Goal: Task Accomplishment & Management: Use online tool/utility

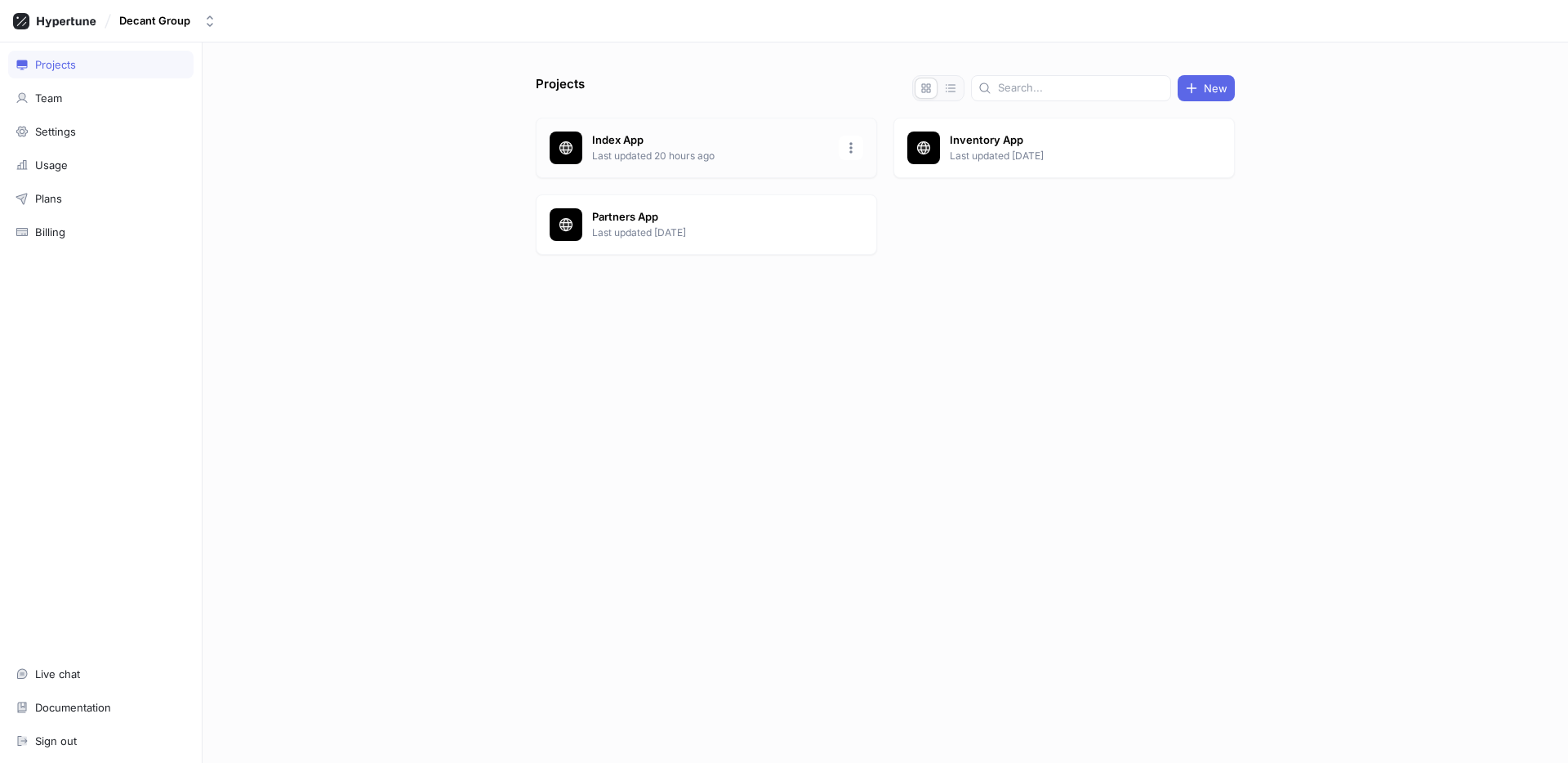
click at [697, 140] on p "Index App" at bounding box center [711, 140] width 237 height 16
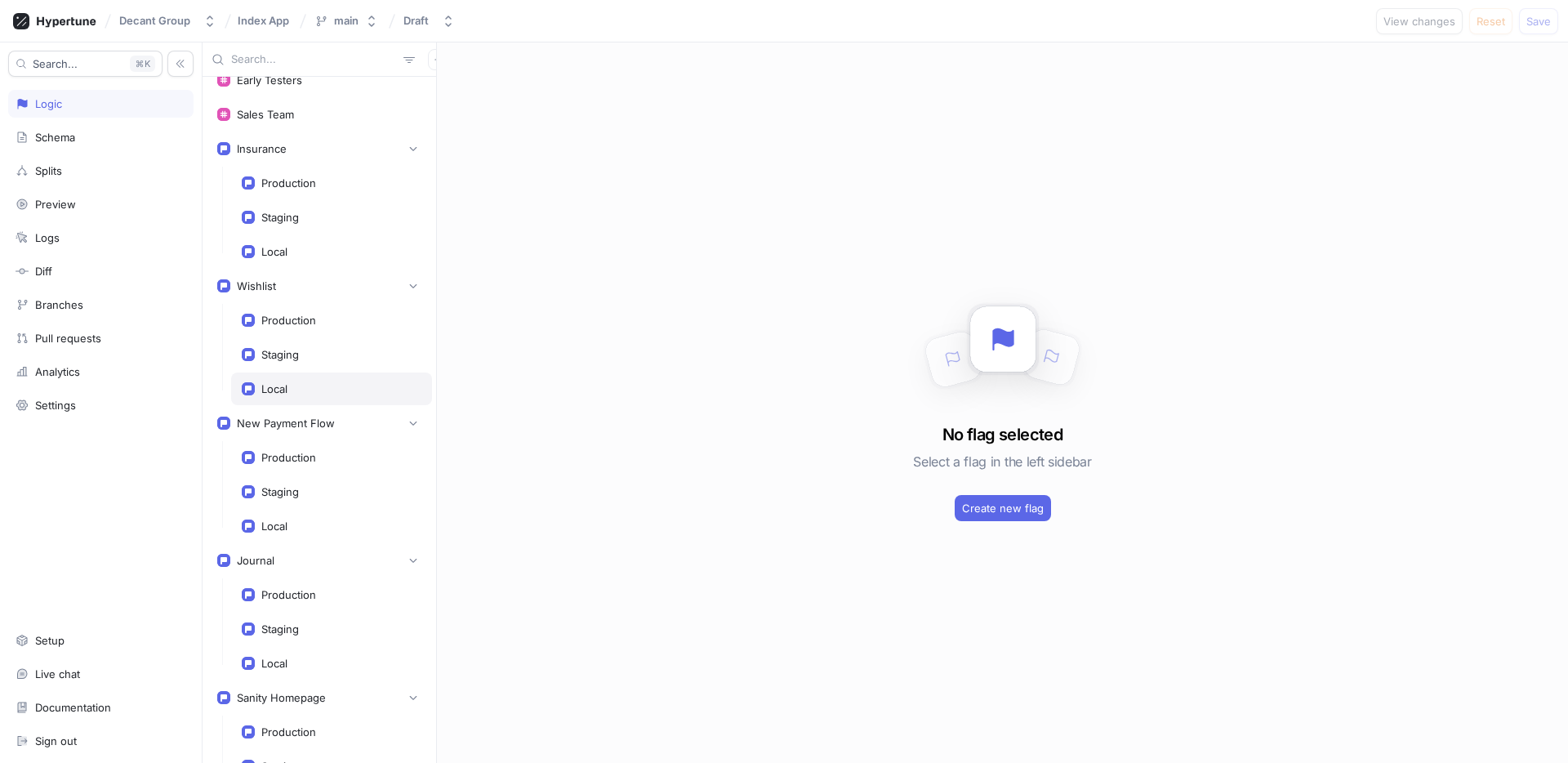
scroll to position [21, 0]
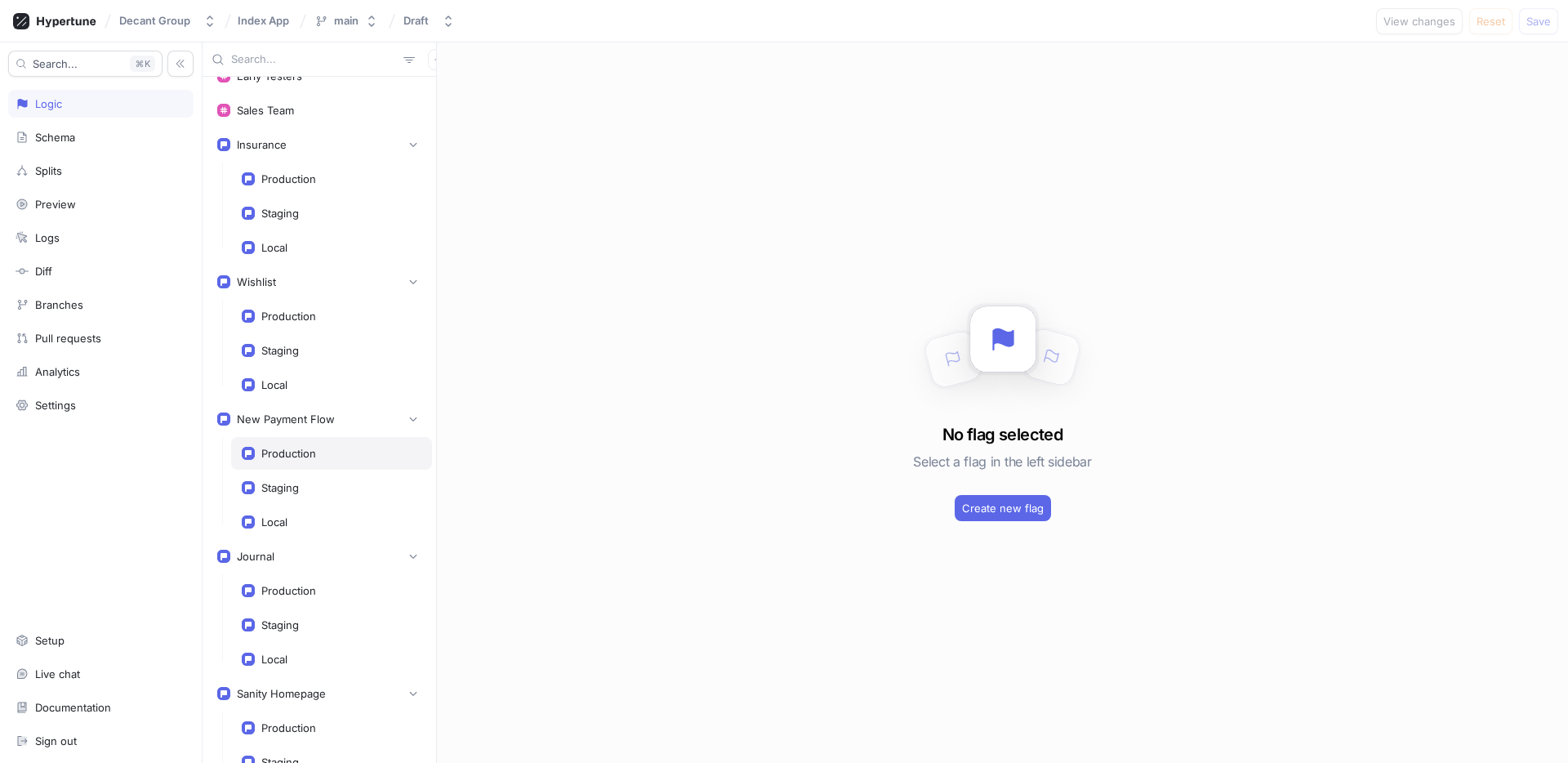
click at [335, 461] on div "Production" at bounding box center [331, 453] width 201 height 33
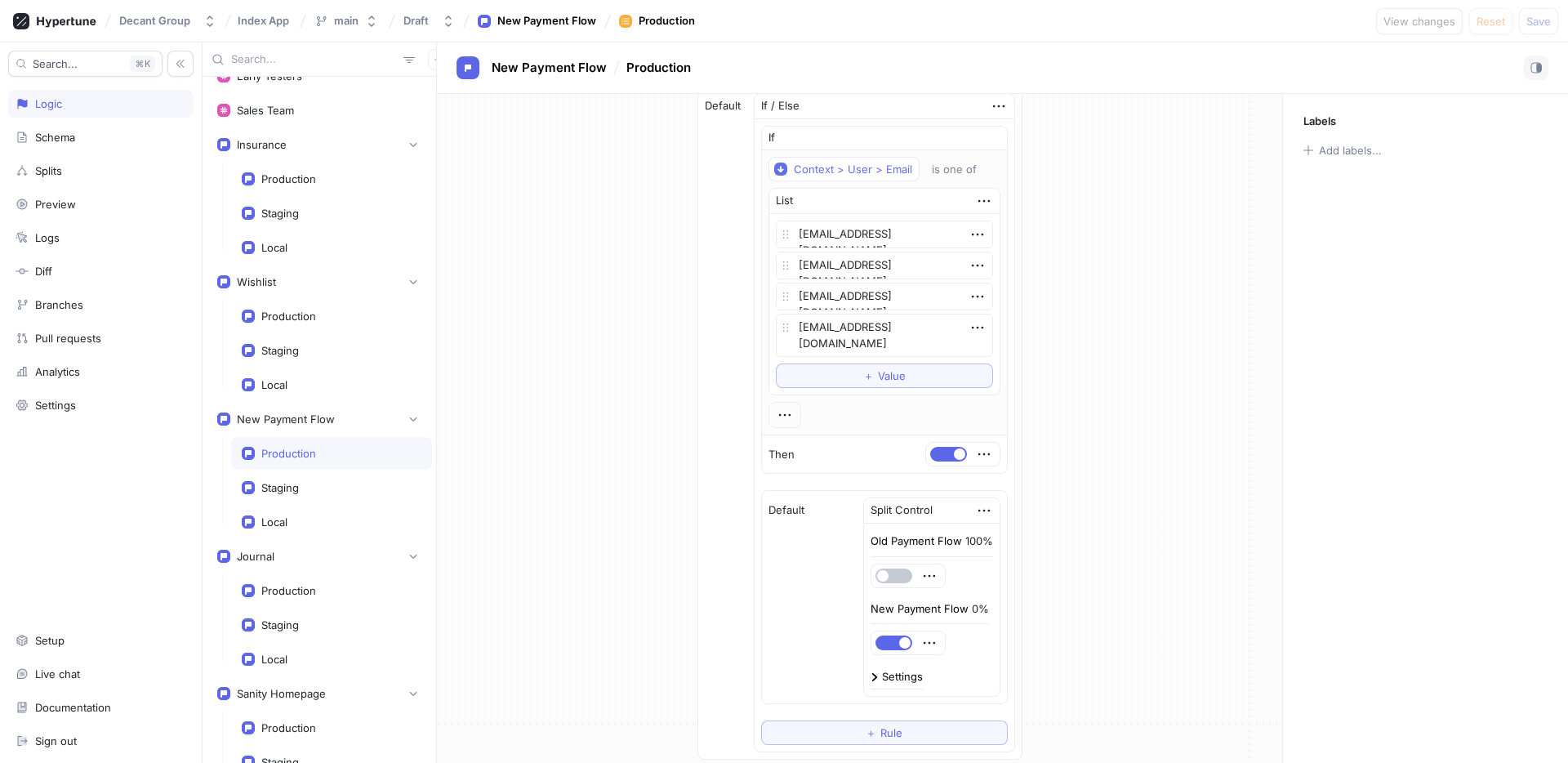
scroll to position [196, 0]
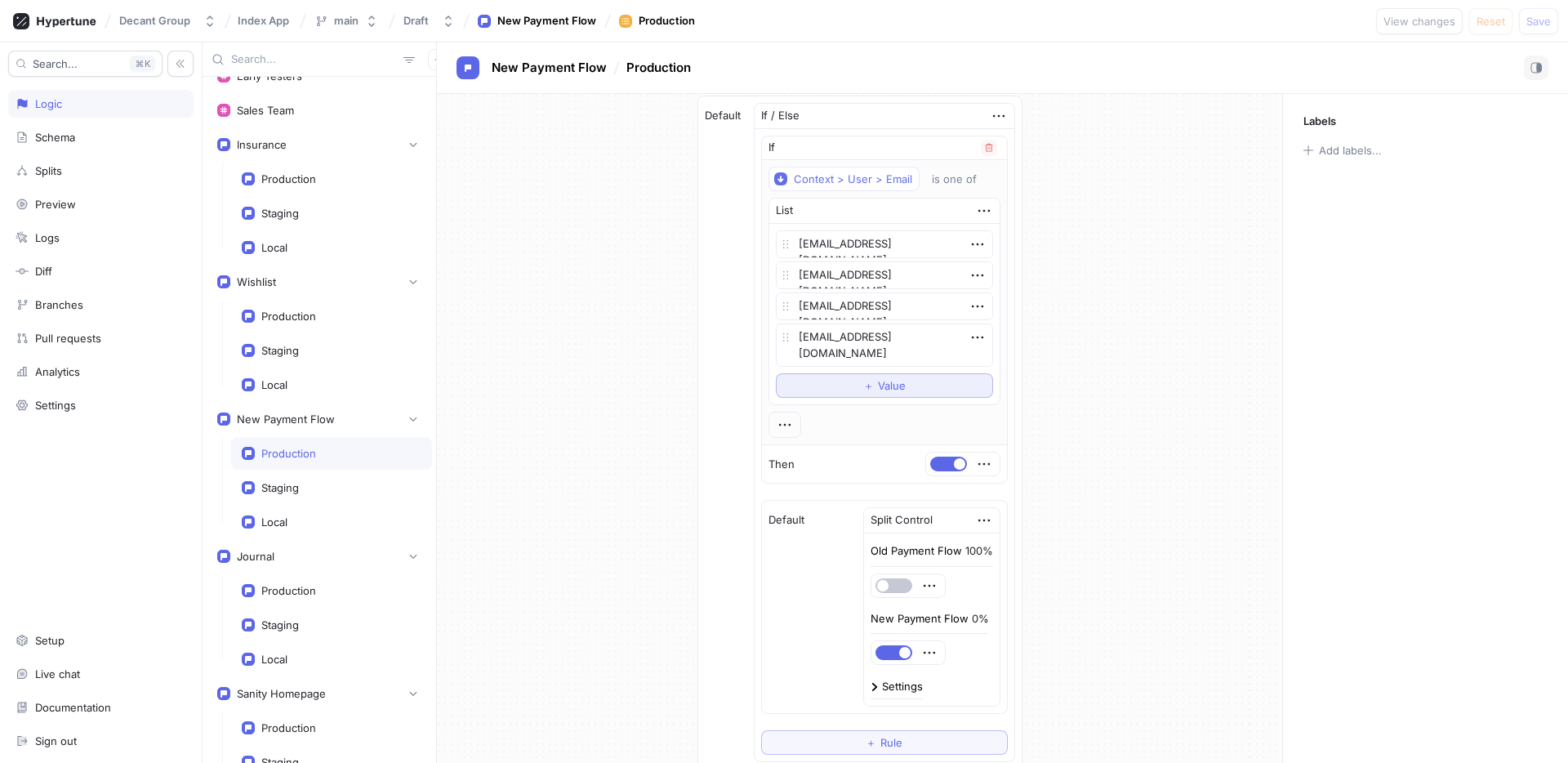
click at [900, 385] on span "Value" at bounding box center [891, 386] width 28 height 10
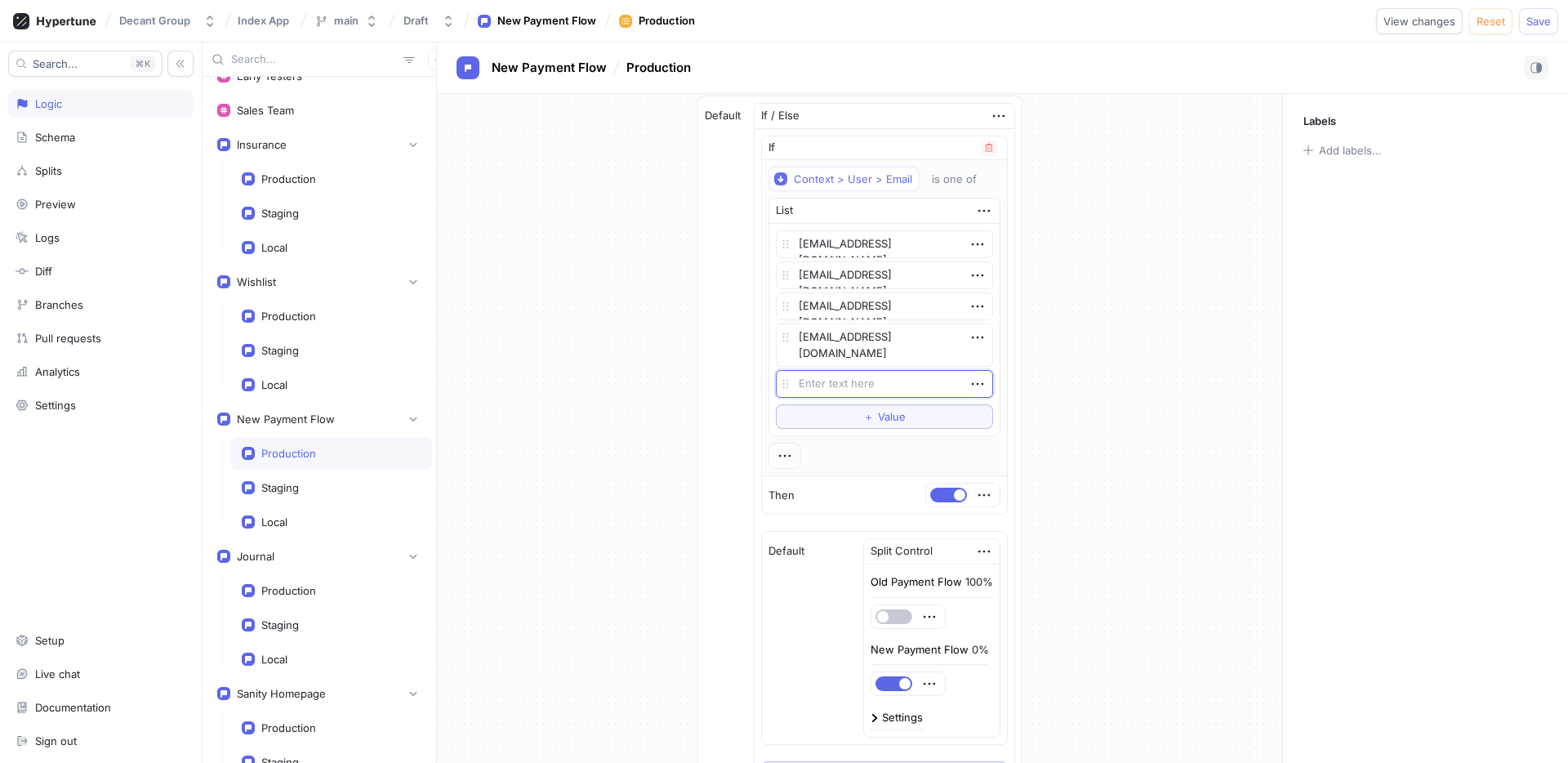
type textarea "x"
type textarea "[EMAIL_ADDRESS][DOMAIN_NAME]"
click at [901, 415] on span "Value" at bounding box center [891, 417] width 28 height 10
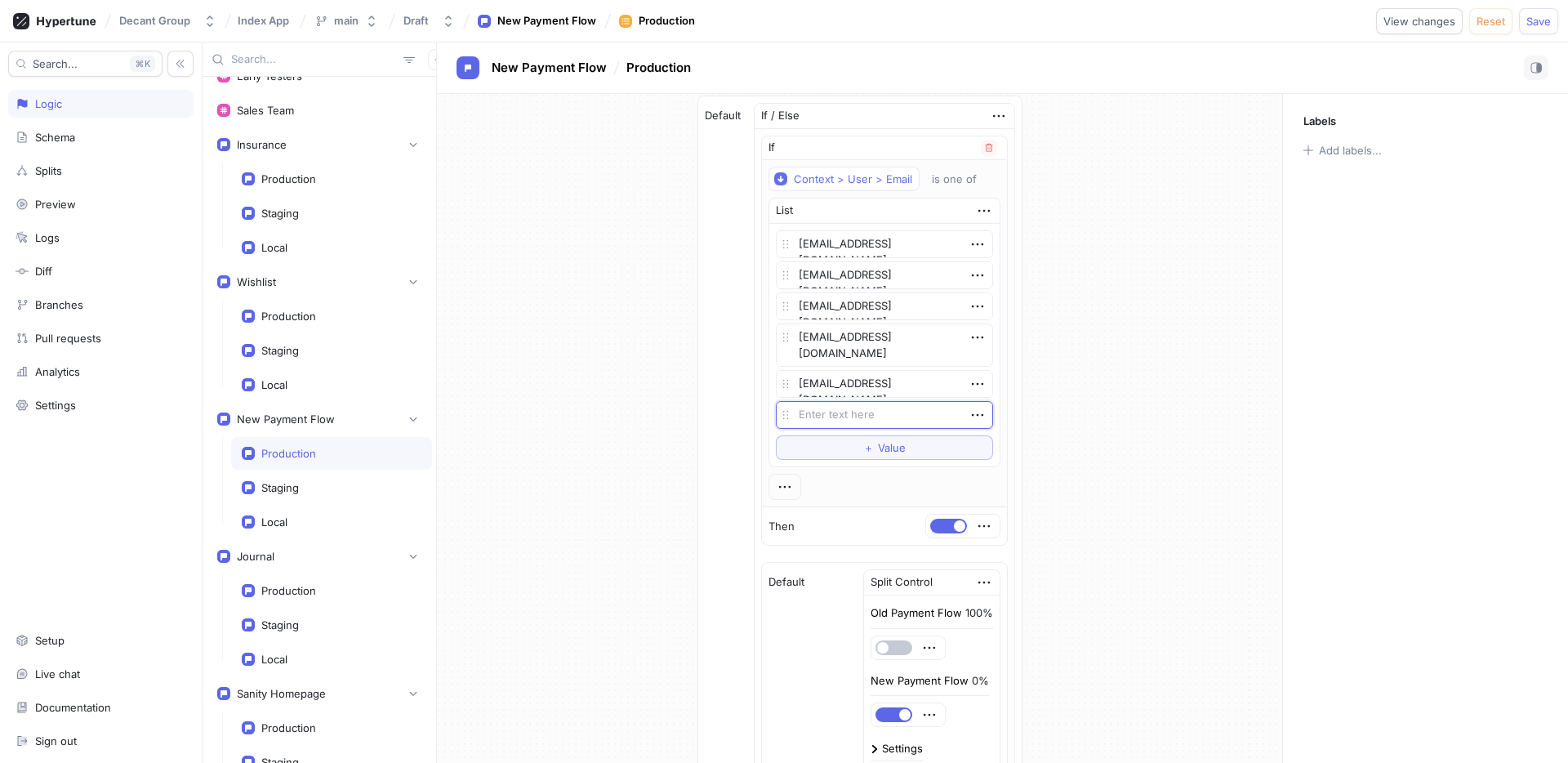
type textarea "x"
type textarea "[EMAIL_ADDRESS][DOMAIN_NAME]"
click at [1540, 20] on span "Save" at bounding box center [1538, 21] width 24 height 10
type textarea "x"
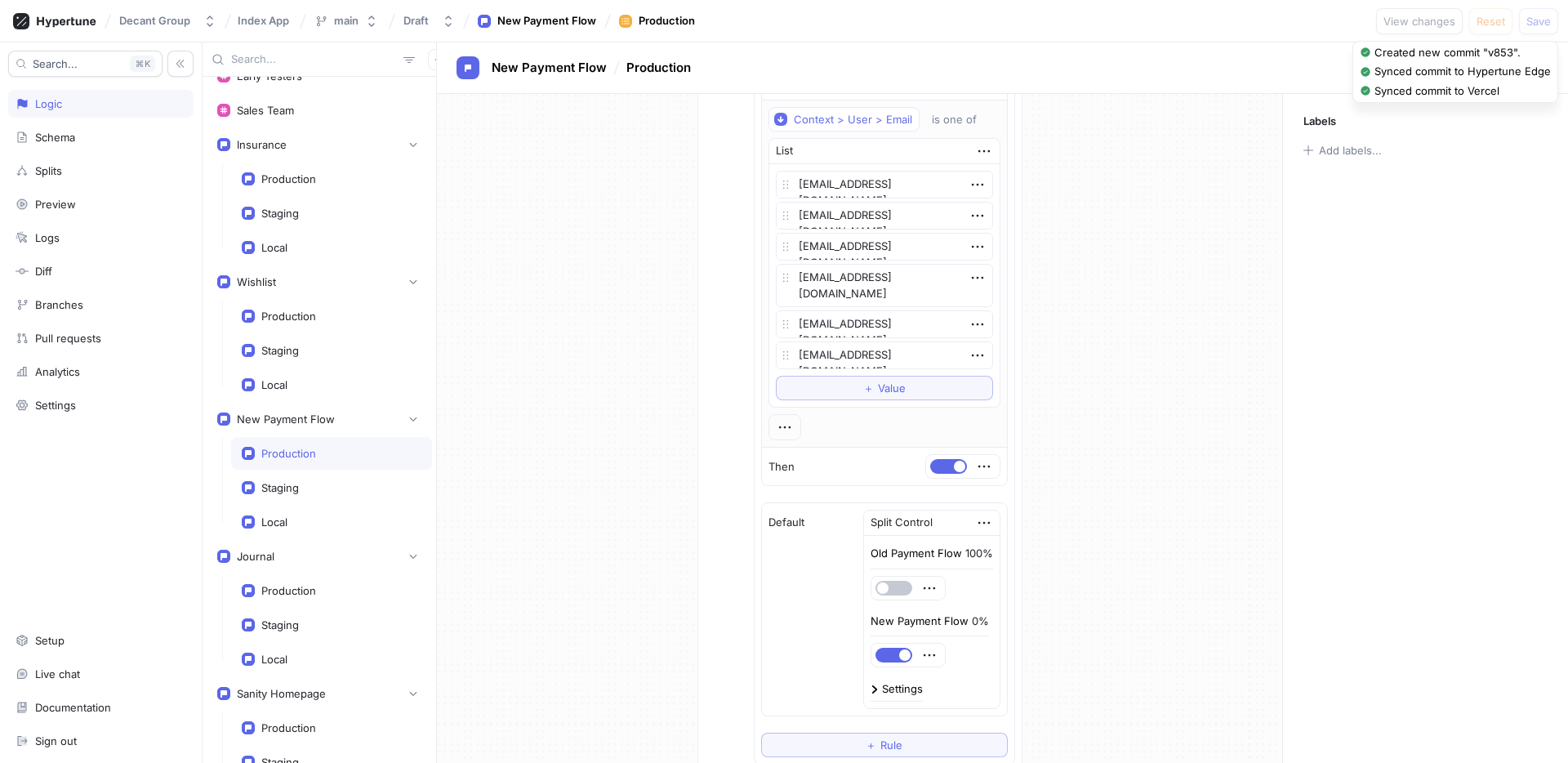
scroll to position [254, 0]
click at [352, 190] on div "Production" at bounding box center [331, 178] width 201 height 33
